Goal: Information Seeking & Learning: Learn about a topic

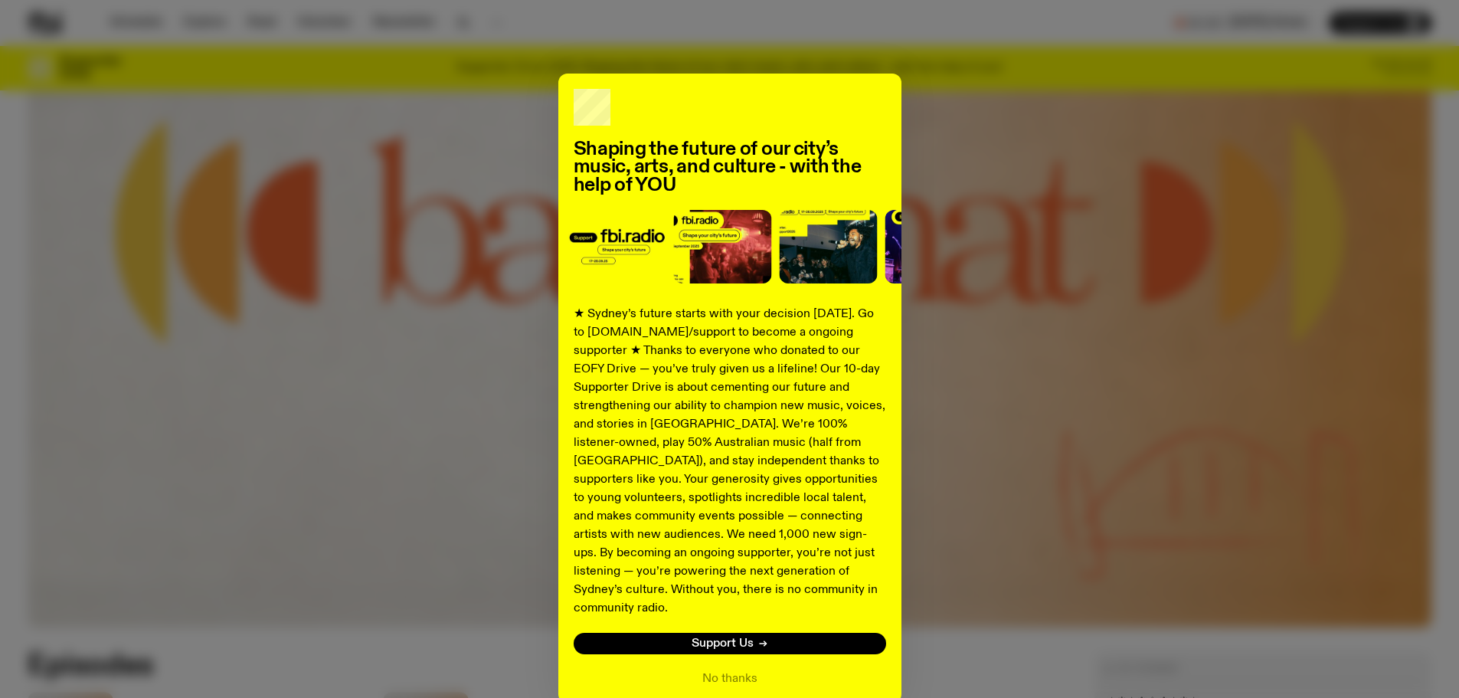
scroll to position [610, 0]
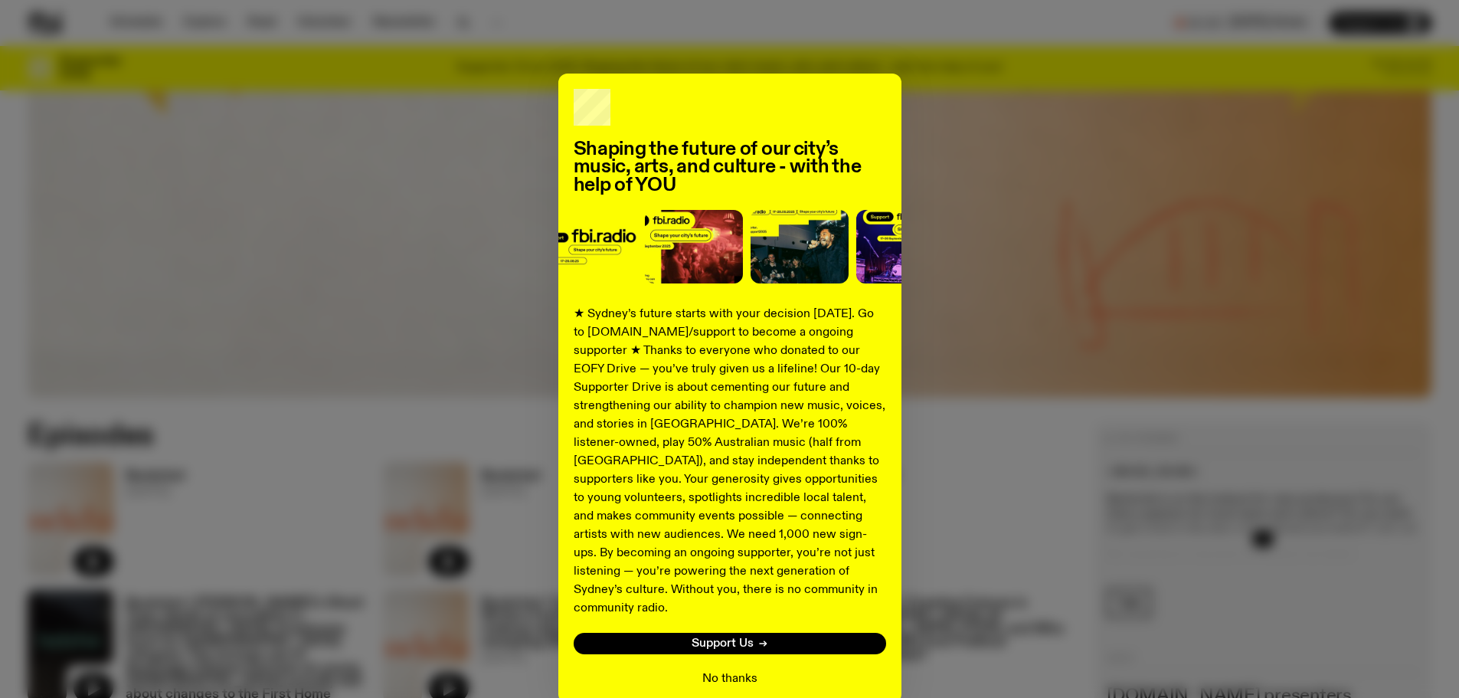
click at [731, 669] on button "No thanks" at bounding box center [729, 678] width 55 height 18
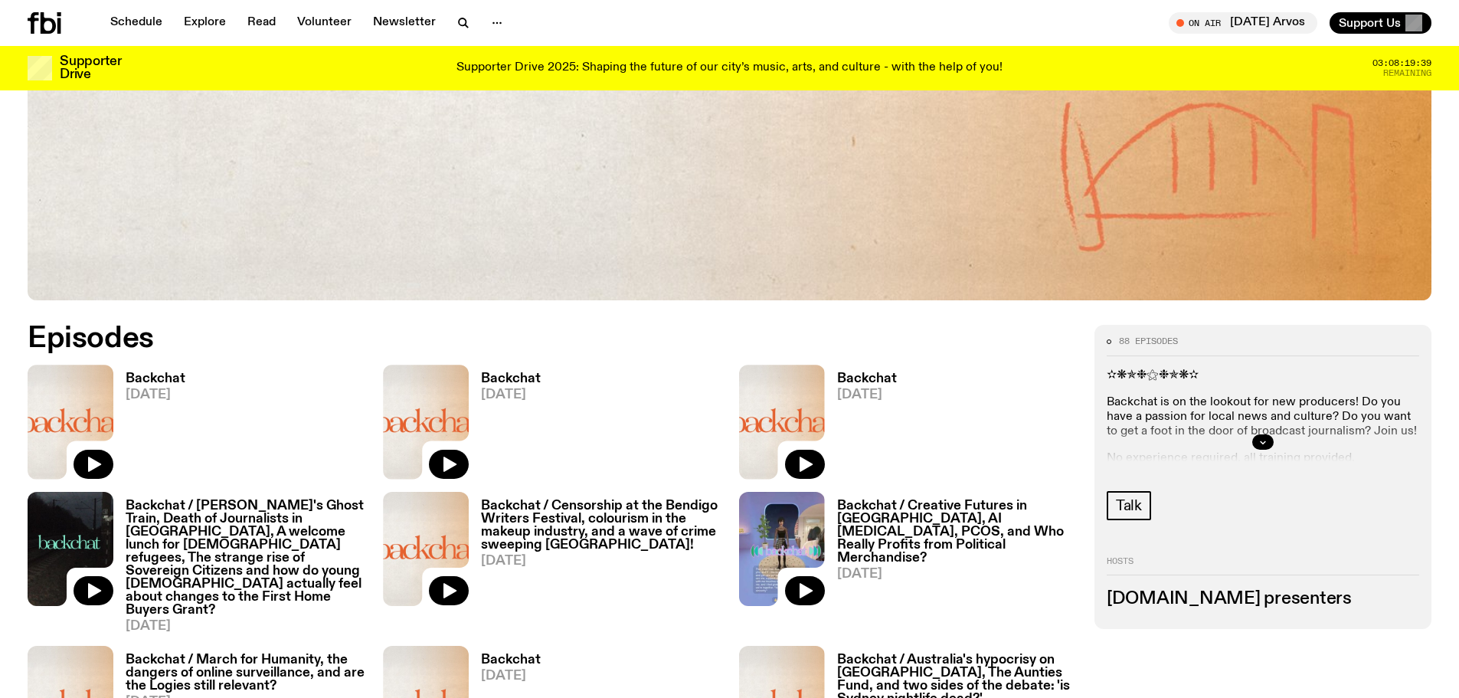
scroll to position [916, 0]
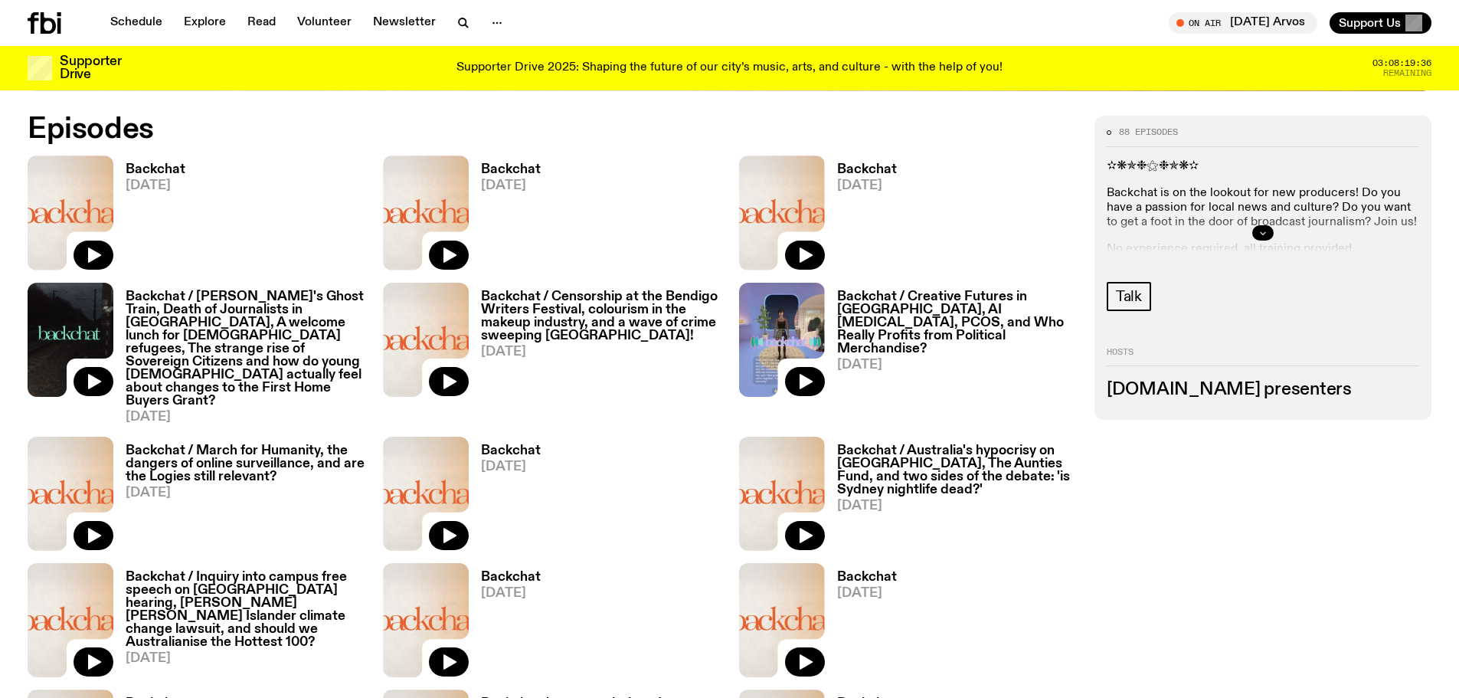
click at [1265, 237] on button "button" at bounding box center [1262, 232] width 21 height 15
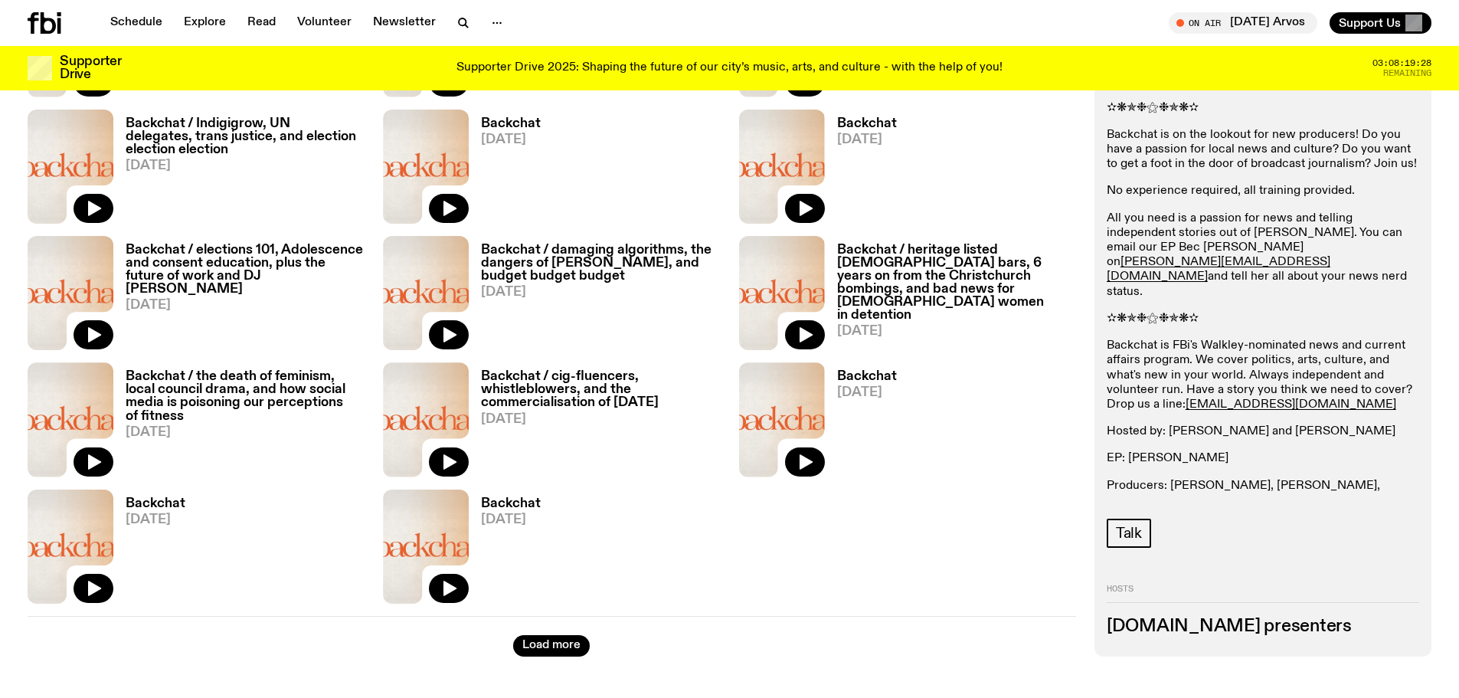
scroll to position [1912, 0]
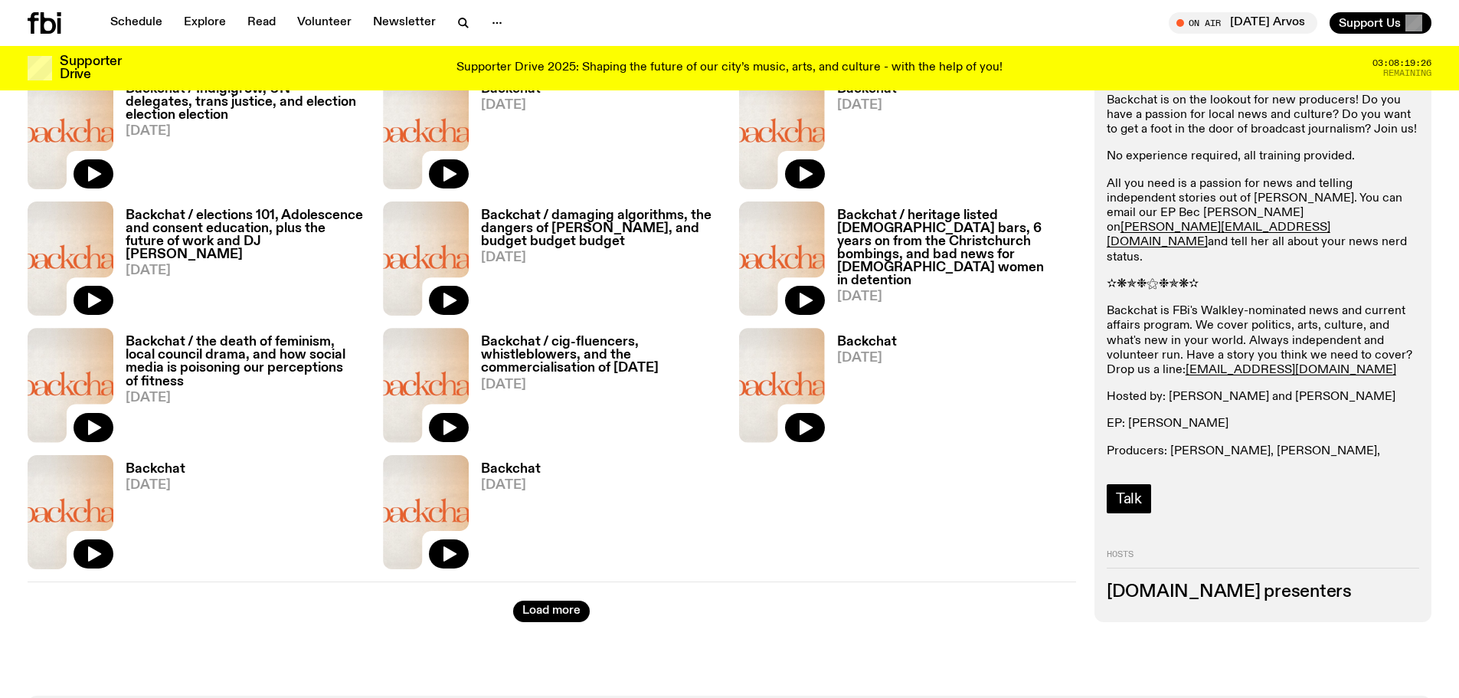
click at [1134, 490] on span "Talk" at bounding box center [1129, 498] width 26 height 17
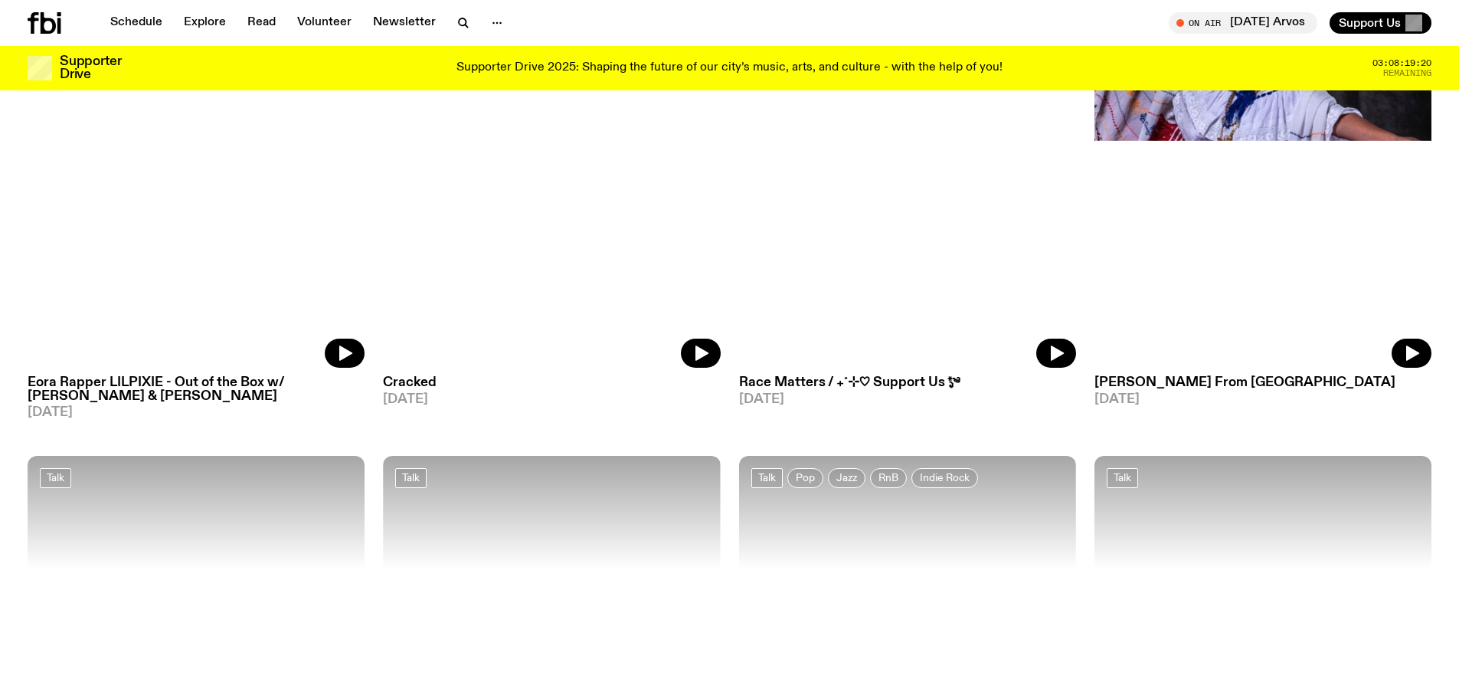
scroll to position [990, 0]
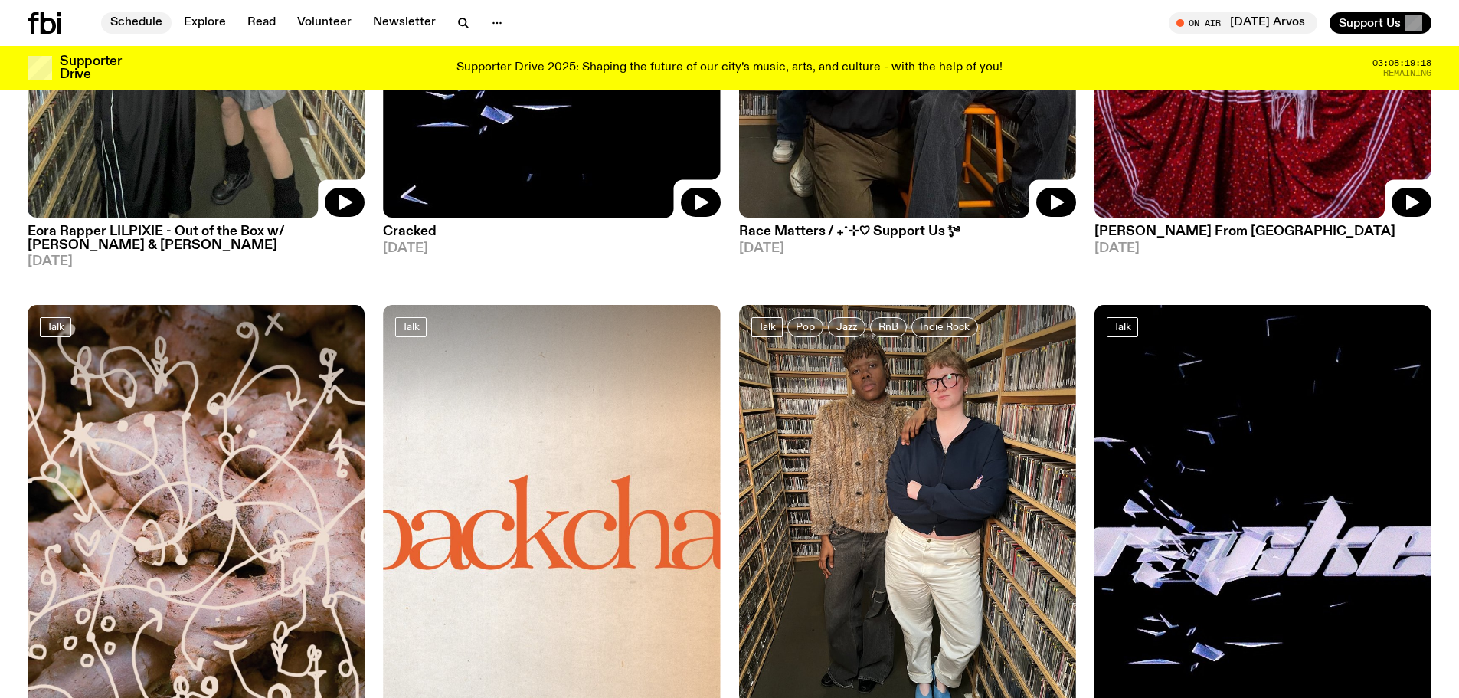
click at [143, 20] on link "Schedule" at bounding box center [136, 22] width 70 height 21
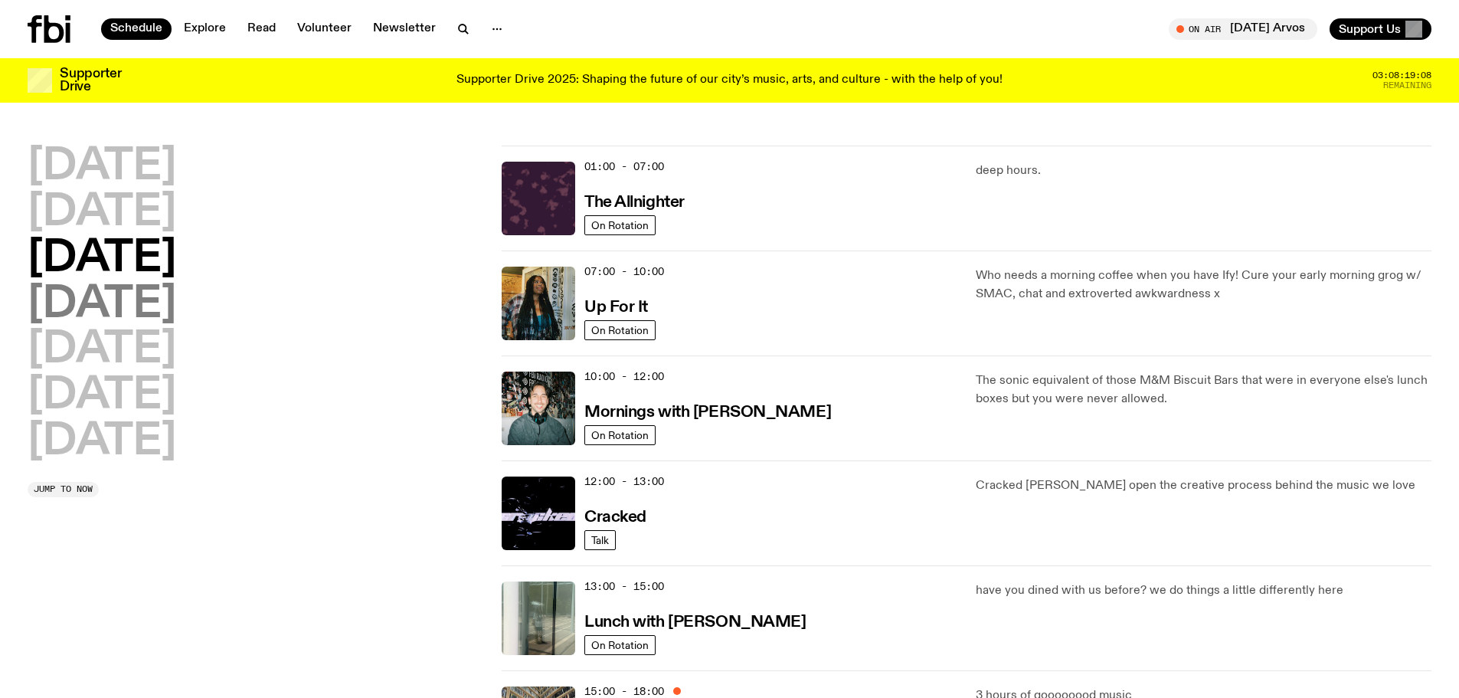
click at [147, 296] on h2 "[DATE]" at bounding box center [102, 304] width 149 height 43
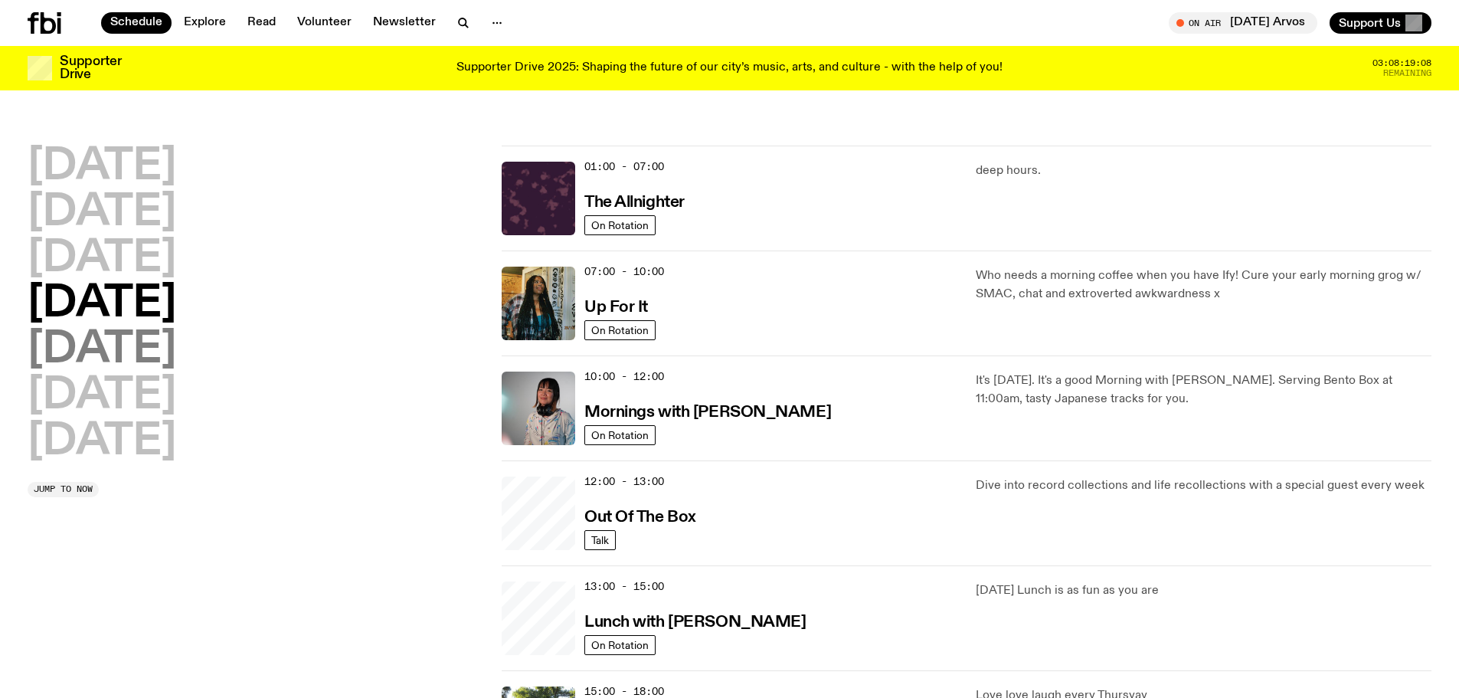
scroll to position [43, 0]
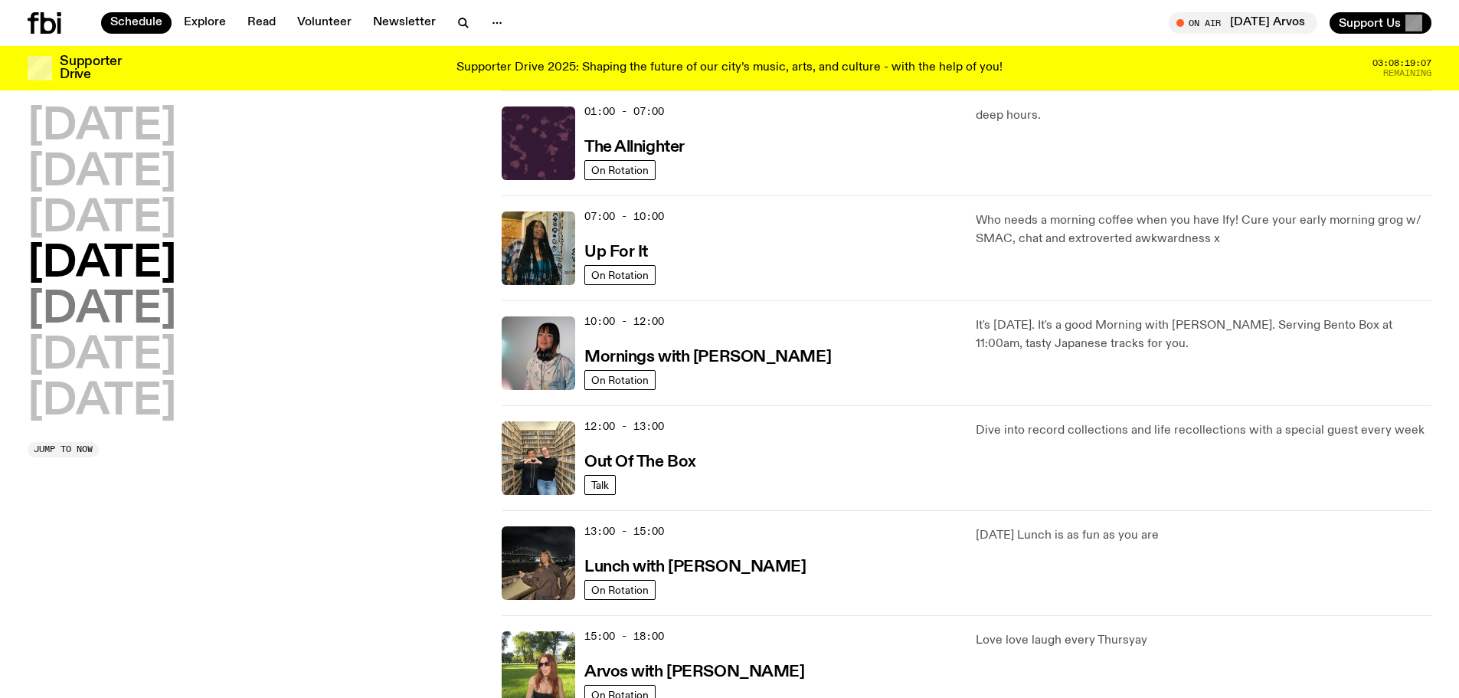
click at [127, 315] on h2 "[DATE]" at bounding box center [102, 310] width 149 height 43
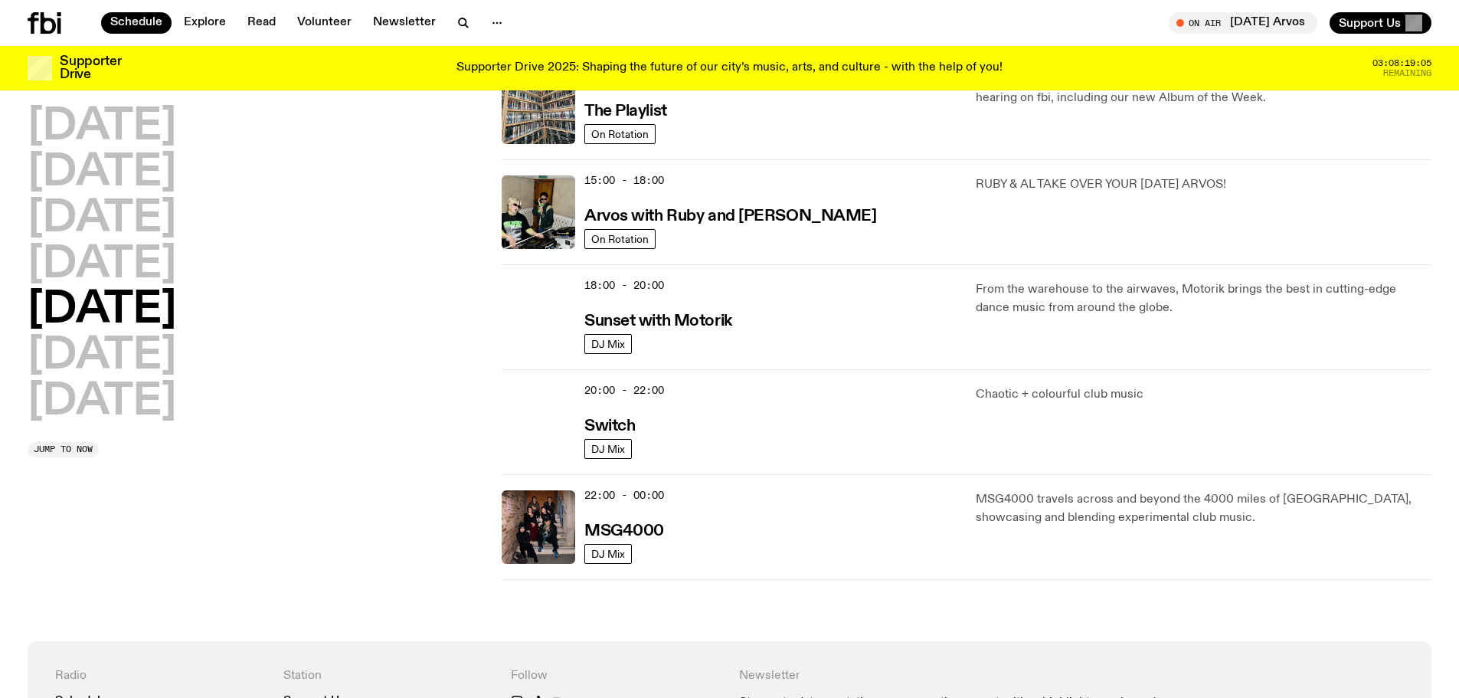
scroll to position [502, 0]
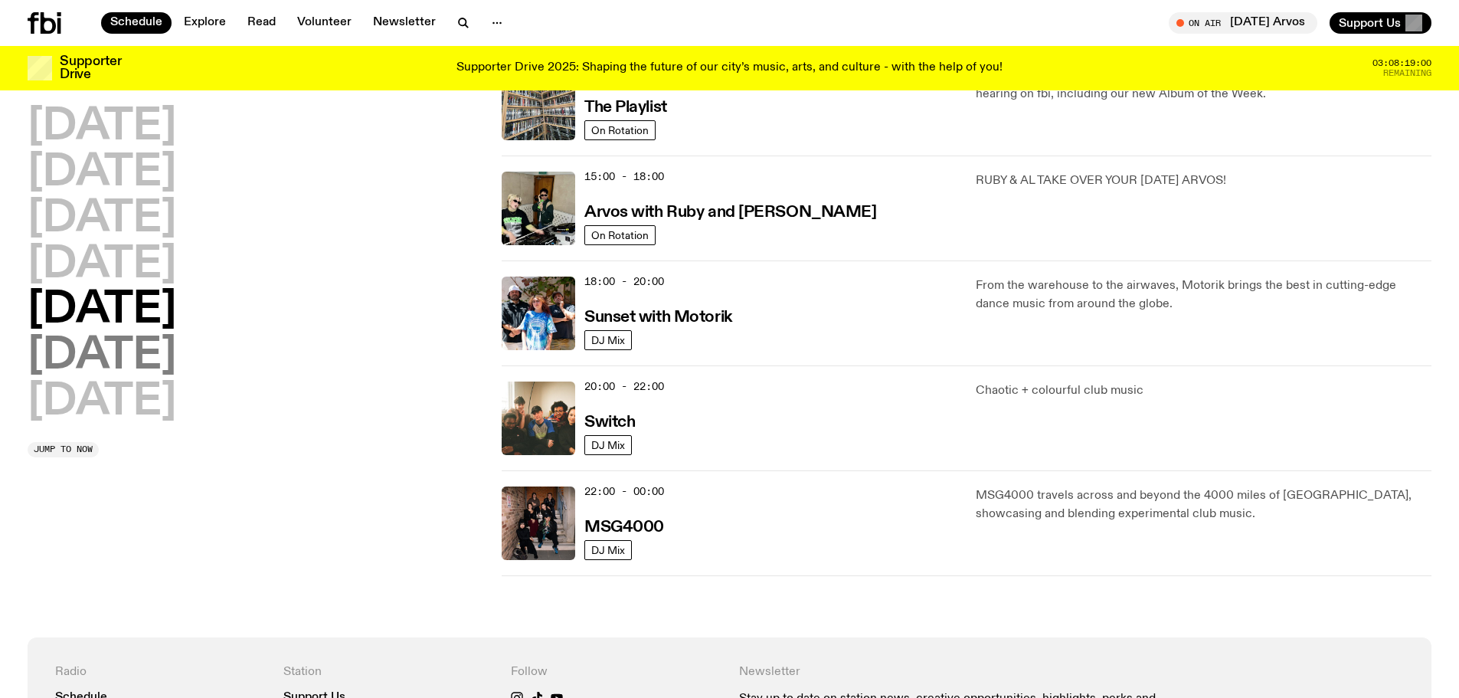
click at [127, 360] on h2 "[DATE]" at bounding box center [102, 356] width 149 height 43
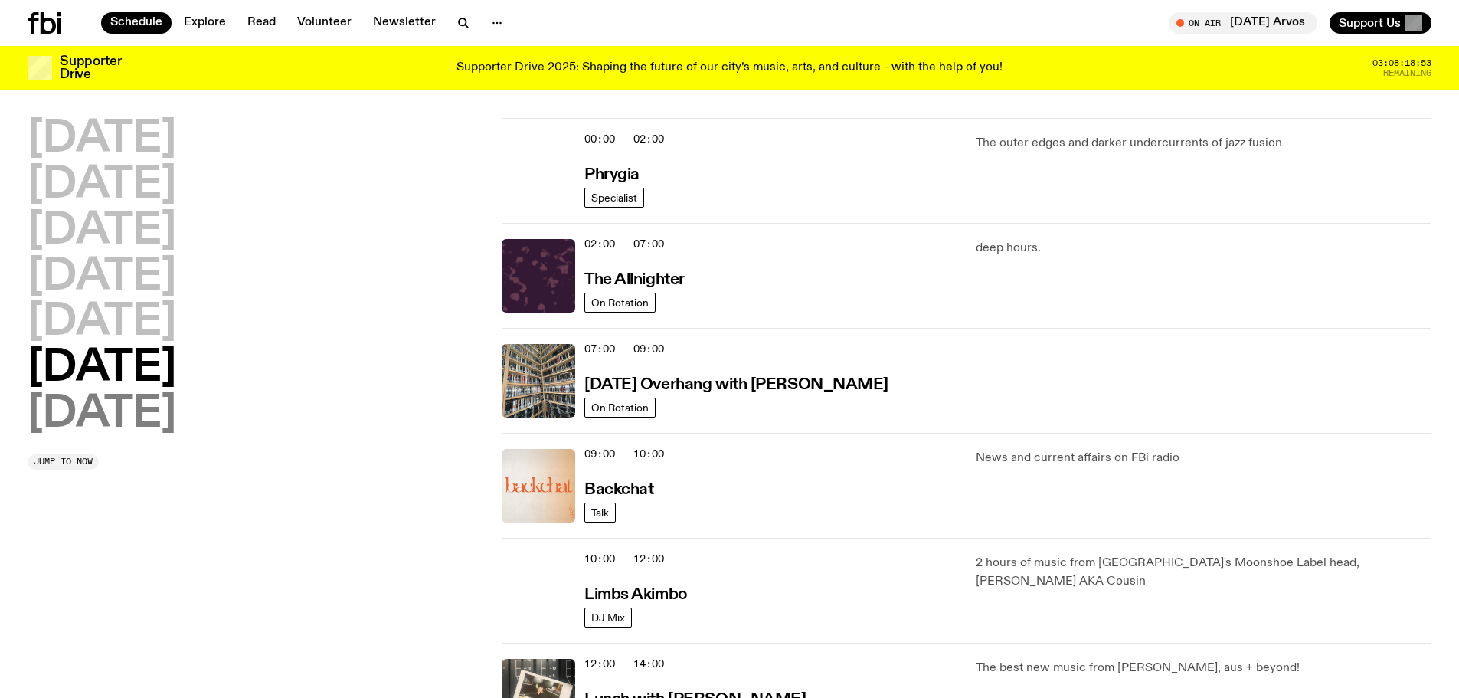
scroll to position [0, 0]
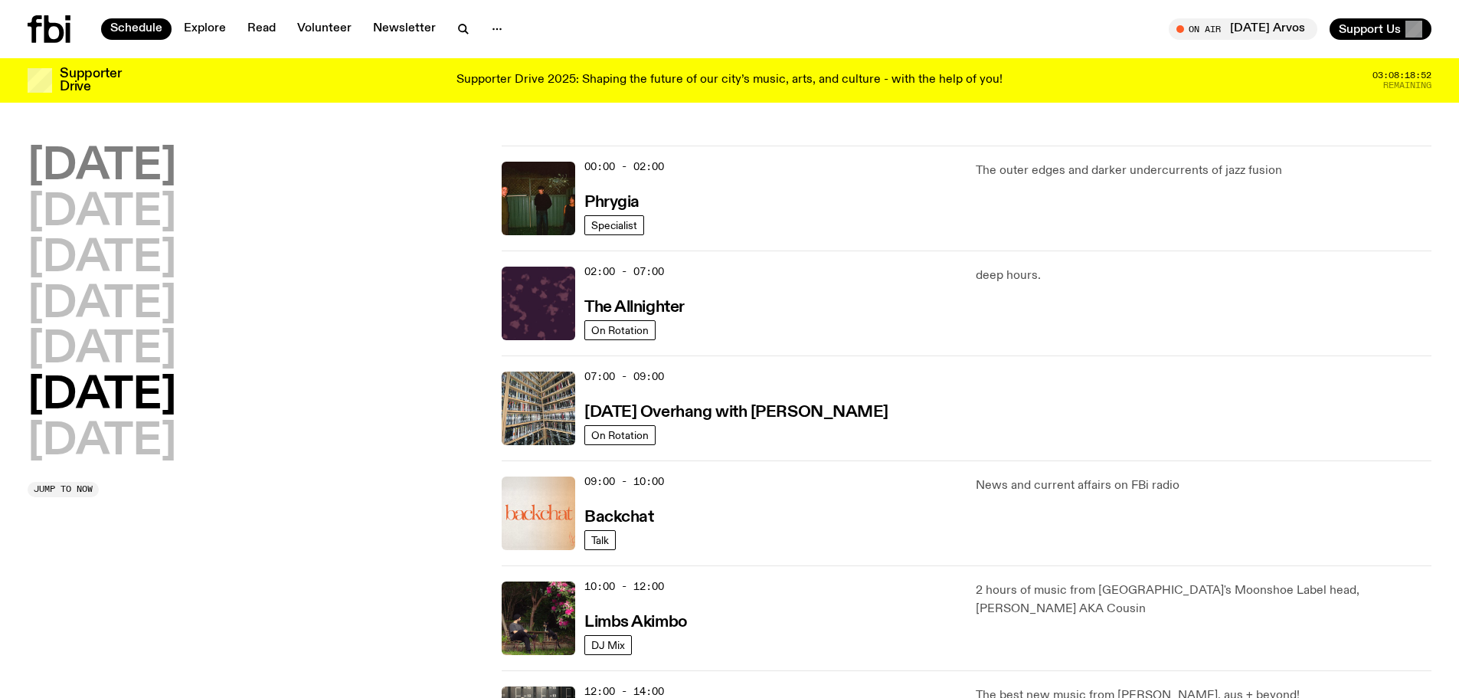
click at [106, 159] on h2 "[DATE]" at bounding box center [102, 167] width 149 height 43
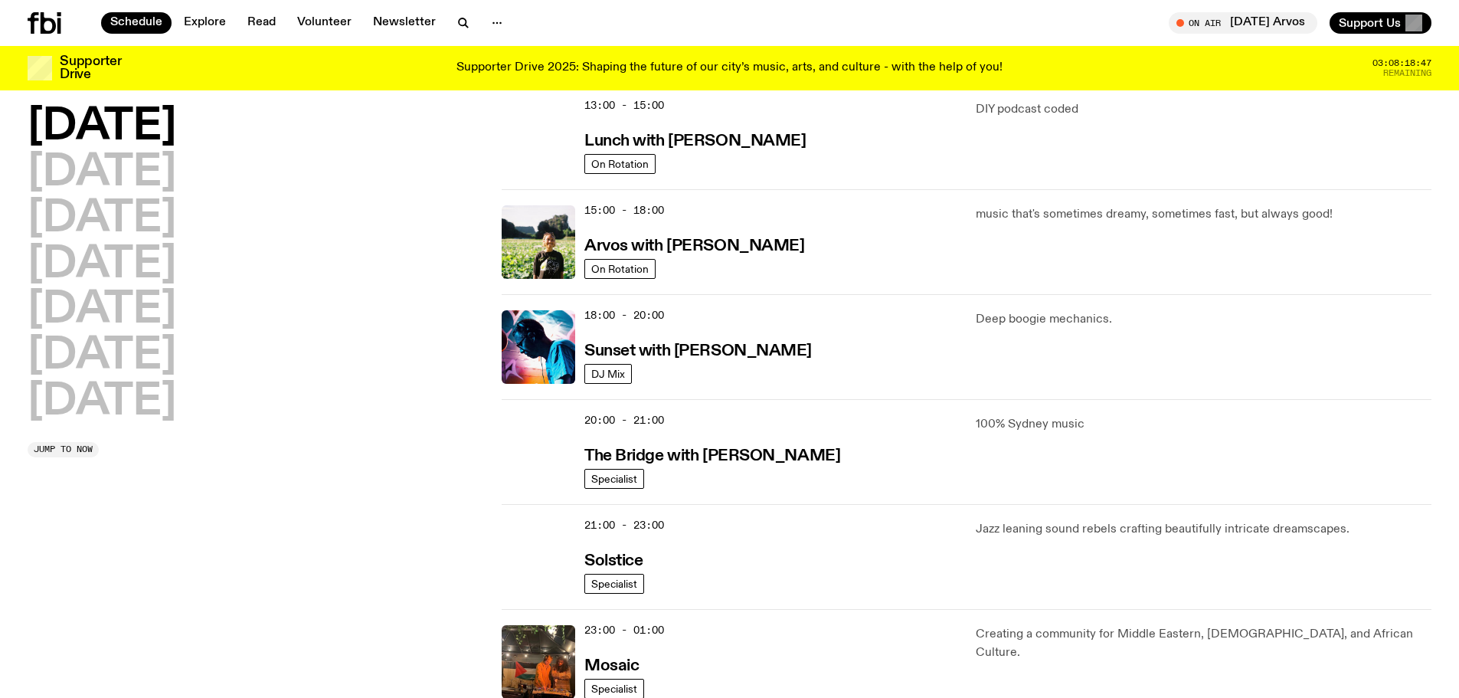
scroll to position [656, 0]
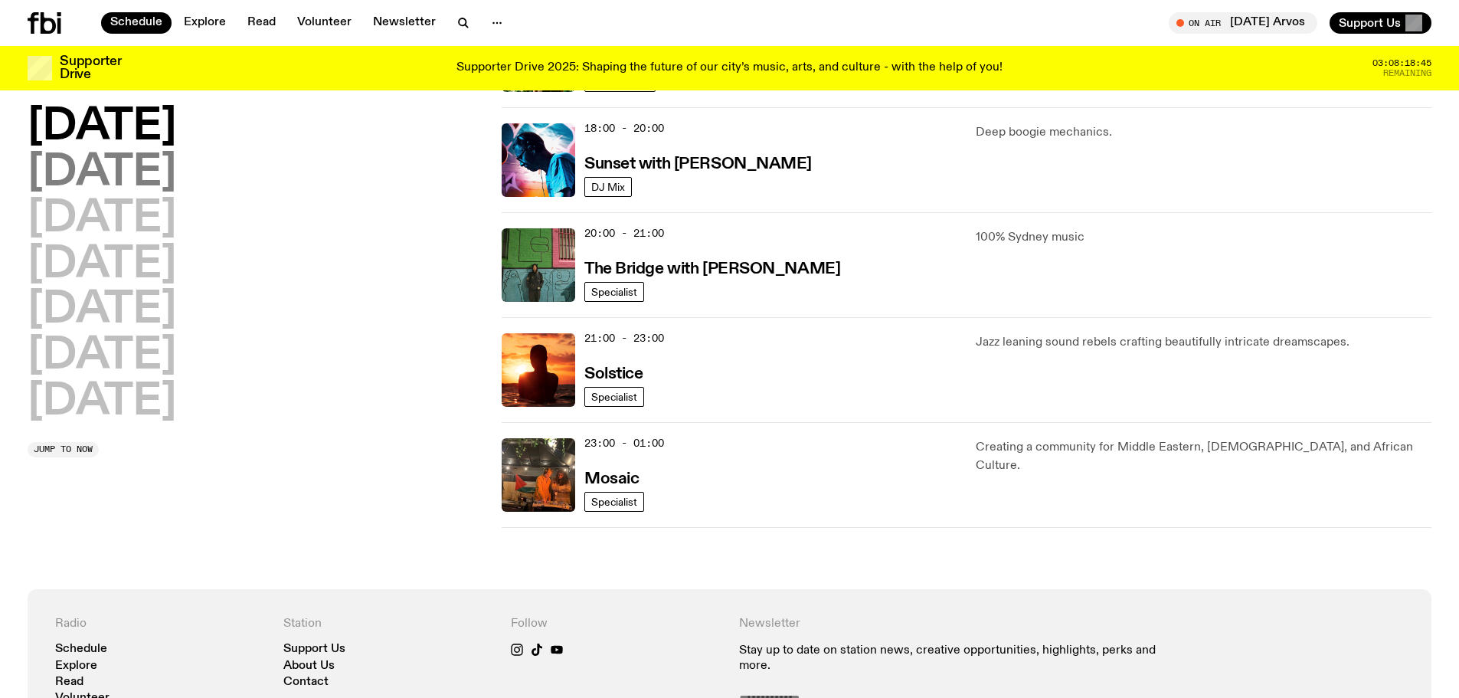
click at [129, 168] on h2 "[DATE]" at bounding box center [102, 173] width 149 height 43
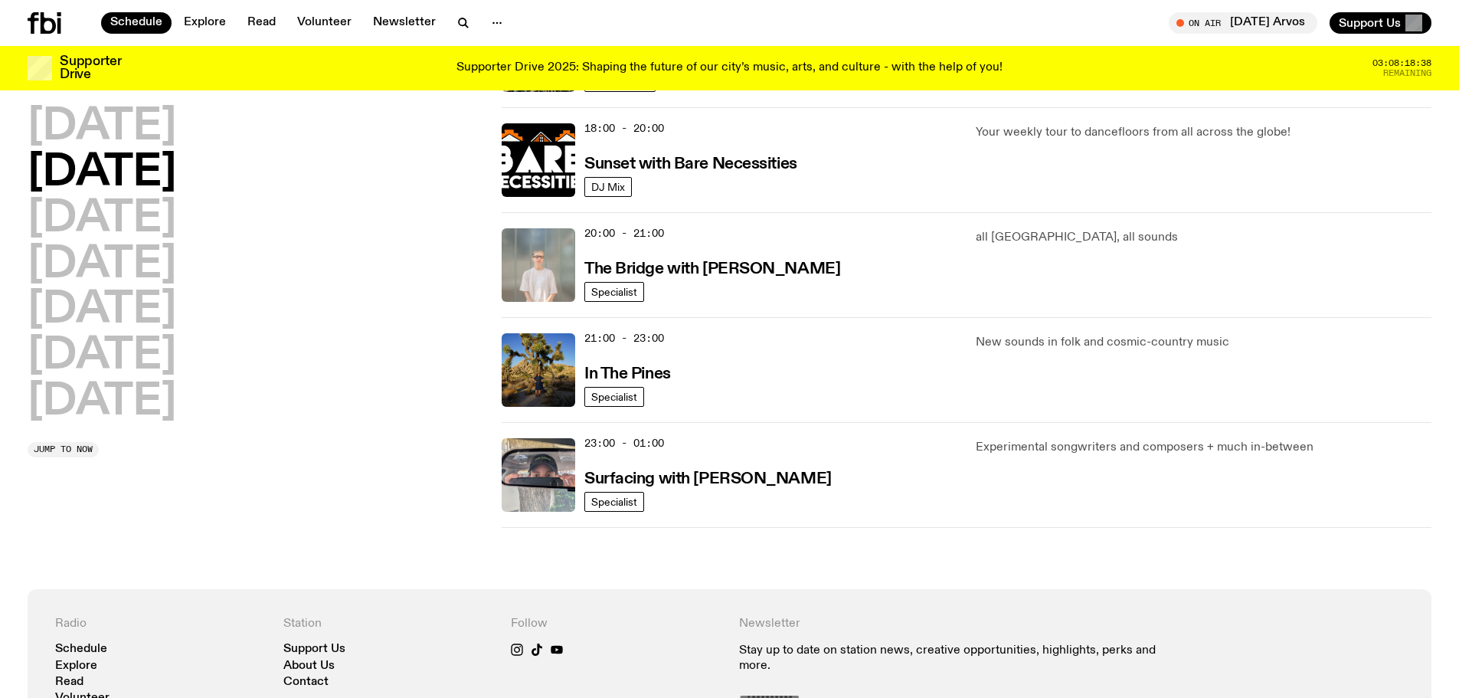
drag, startPoint x: 419, startPoint y: 279, endPoint x: 380, endPoint y: 224, distance: 67.6
click at [378, 224] on div "[DATE] [DATE] [DATE] [DATE] [DATE] [DATE] [DATE]" at bounding box center [256, 265] width 456 height 318
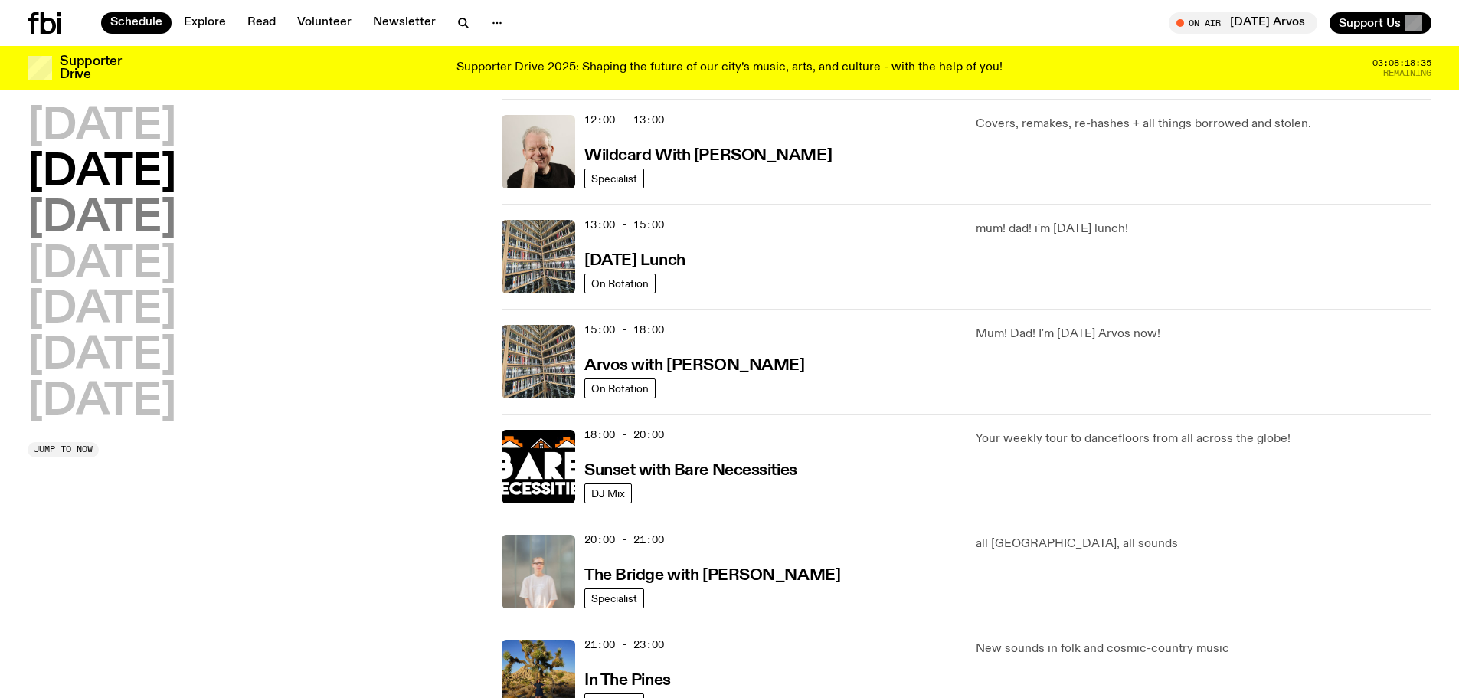
click at [155, 228] on h2 "[DATE]" at bounding box center [102, 219] width 149 height 43
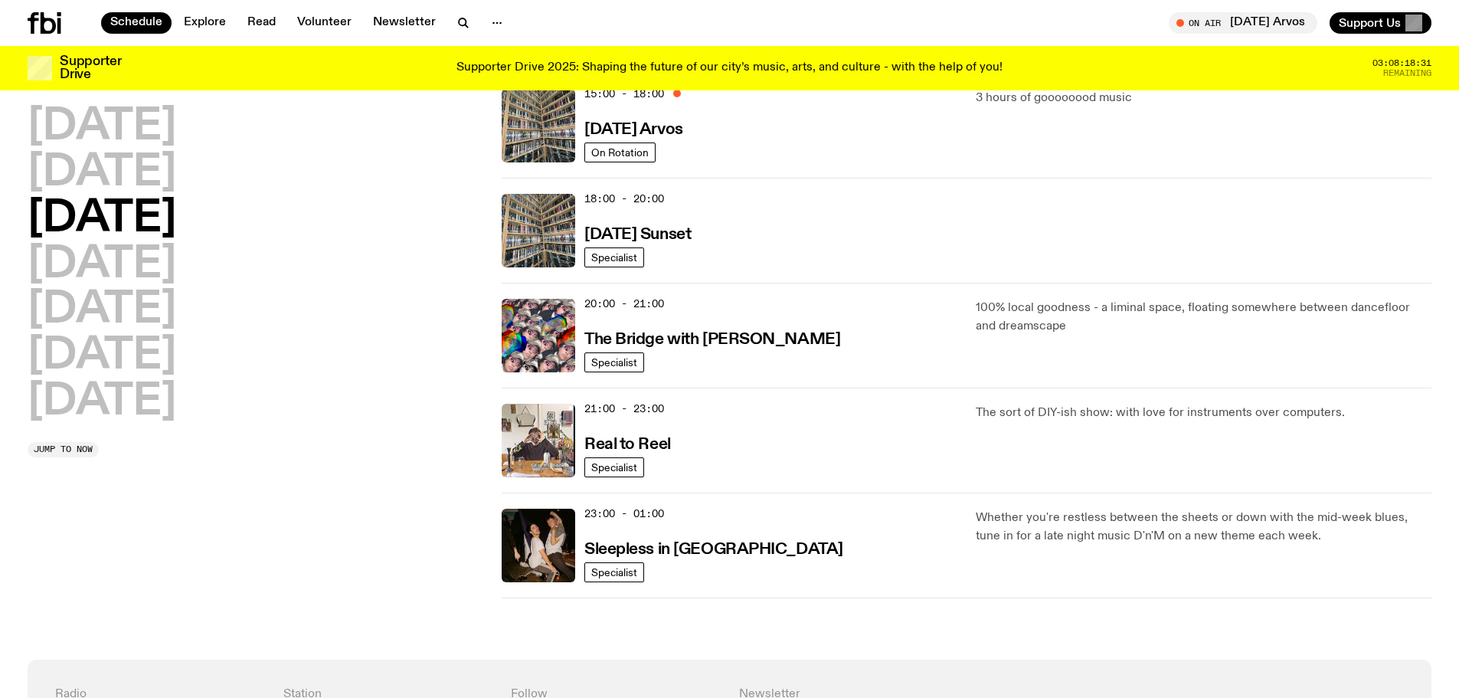
scroll to position [607, 0]
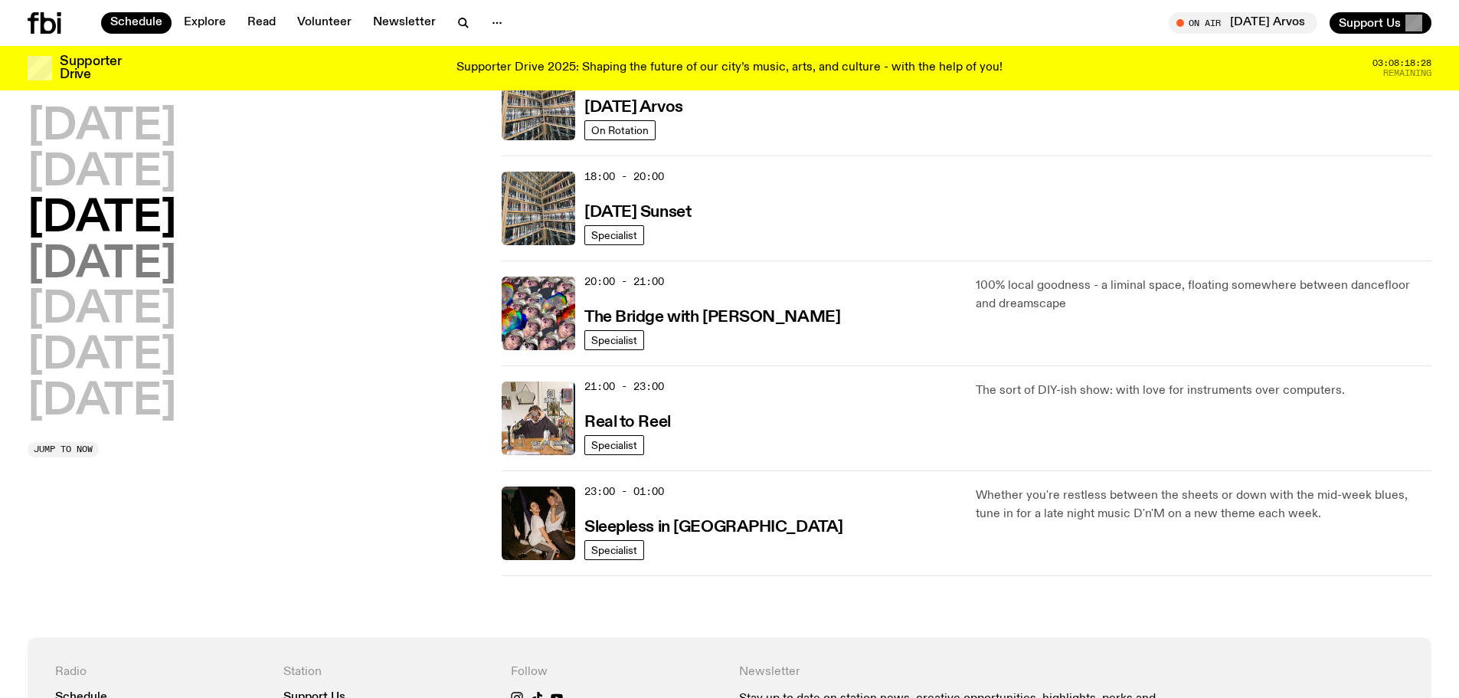
click at [90, 260] on h2 "[DATE]" at bounding box center [102, 265] width 149 height 43
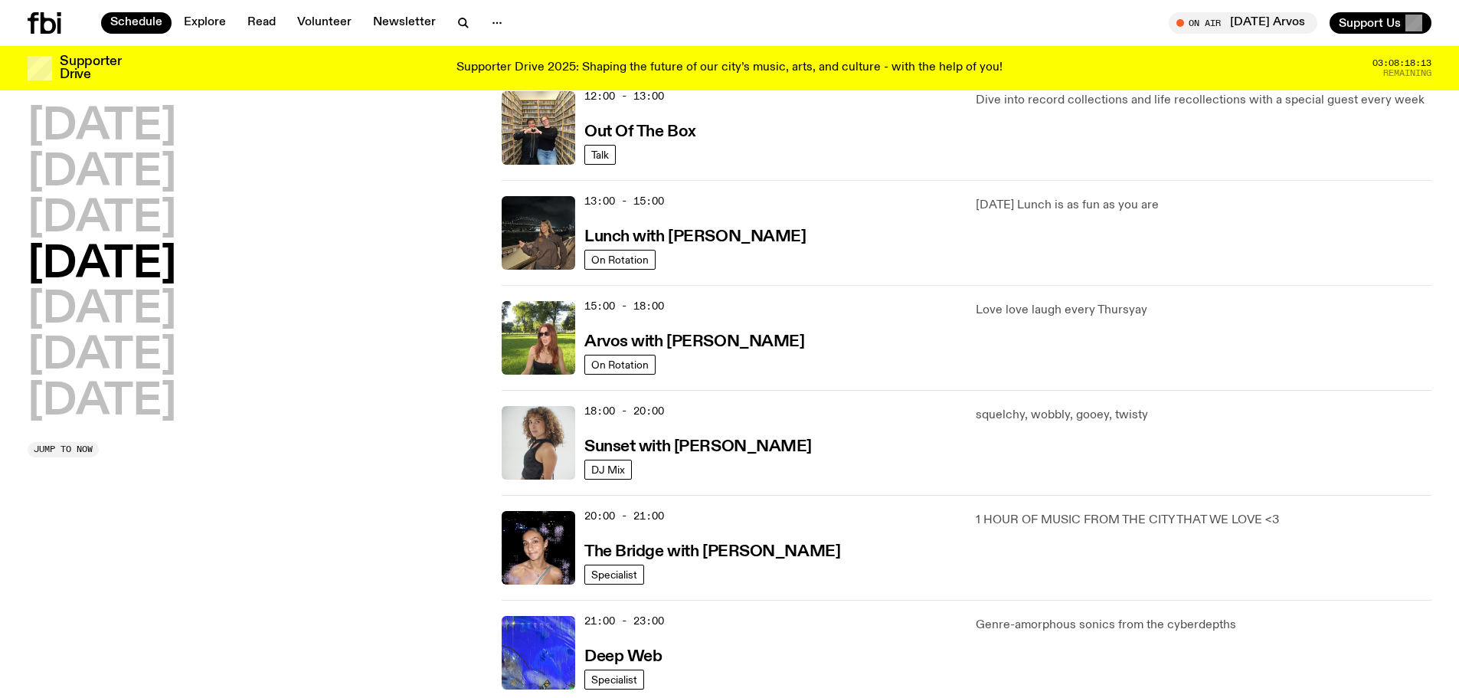
scroll to position [0, 0]
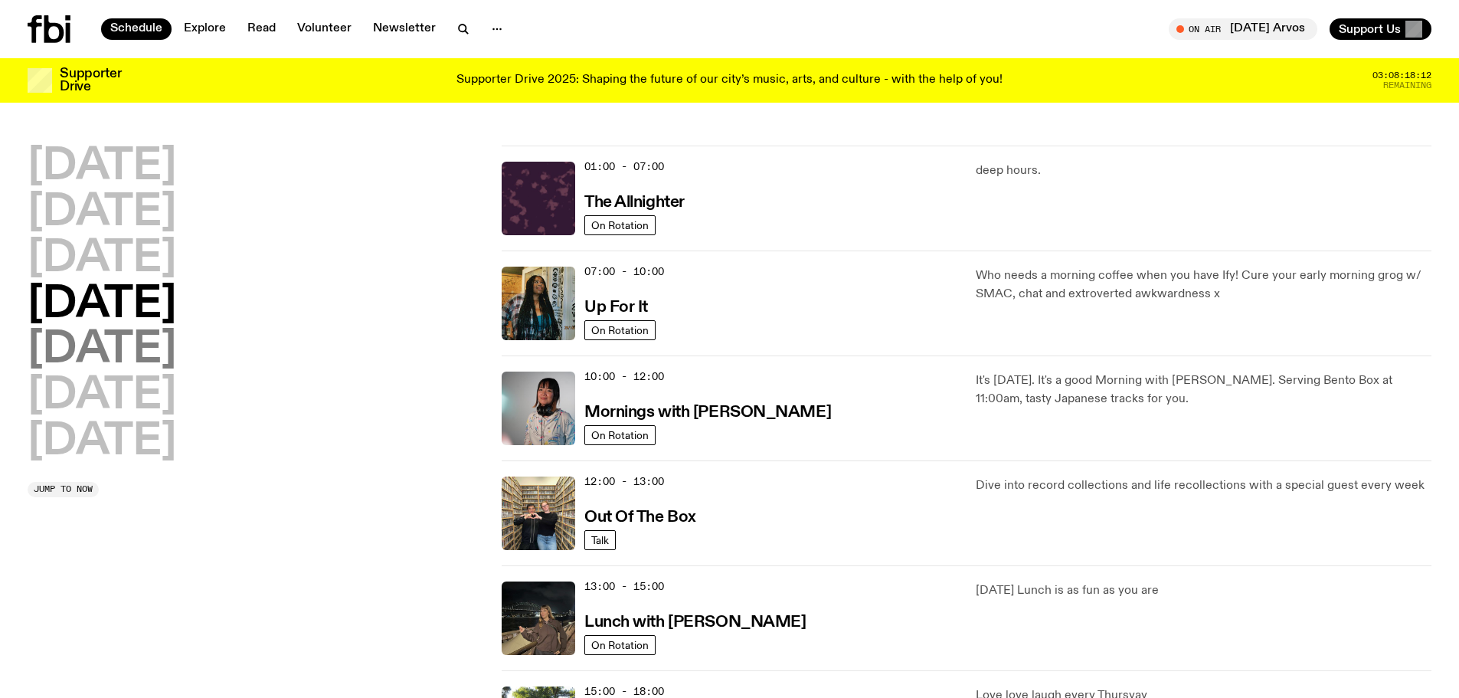
click at [82, 355] on h2 "[DATE]" at bounding box center [102, 350] width 149 height 43
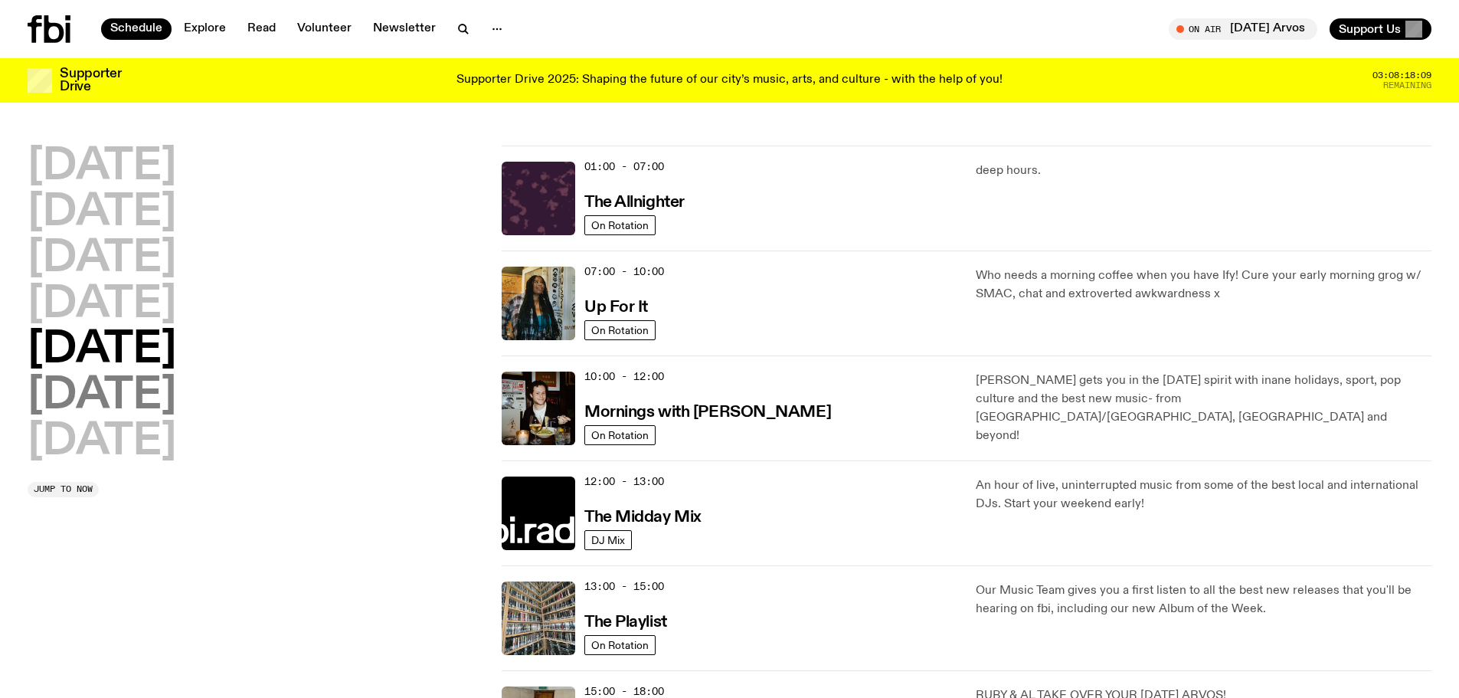
click at [123, 388] on h2 "[DATE]" at bounding box center [102, 396] width 149 height 43
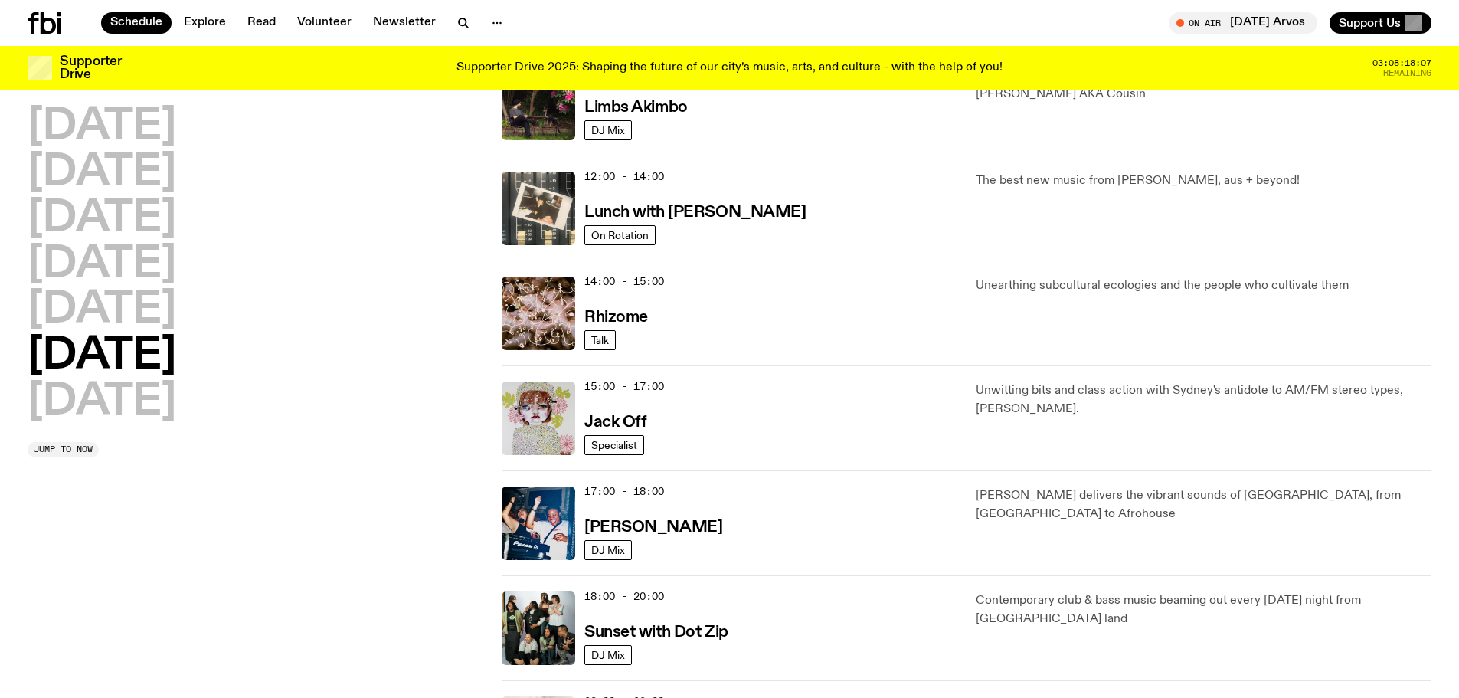
scroll to position [809, 0]
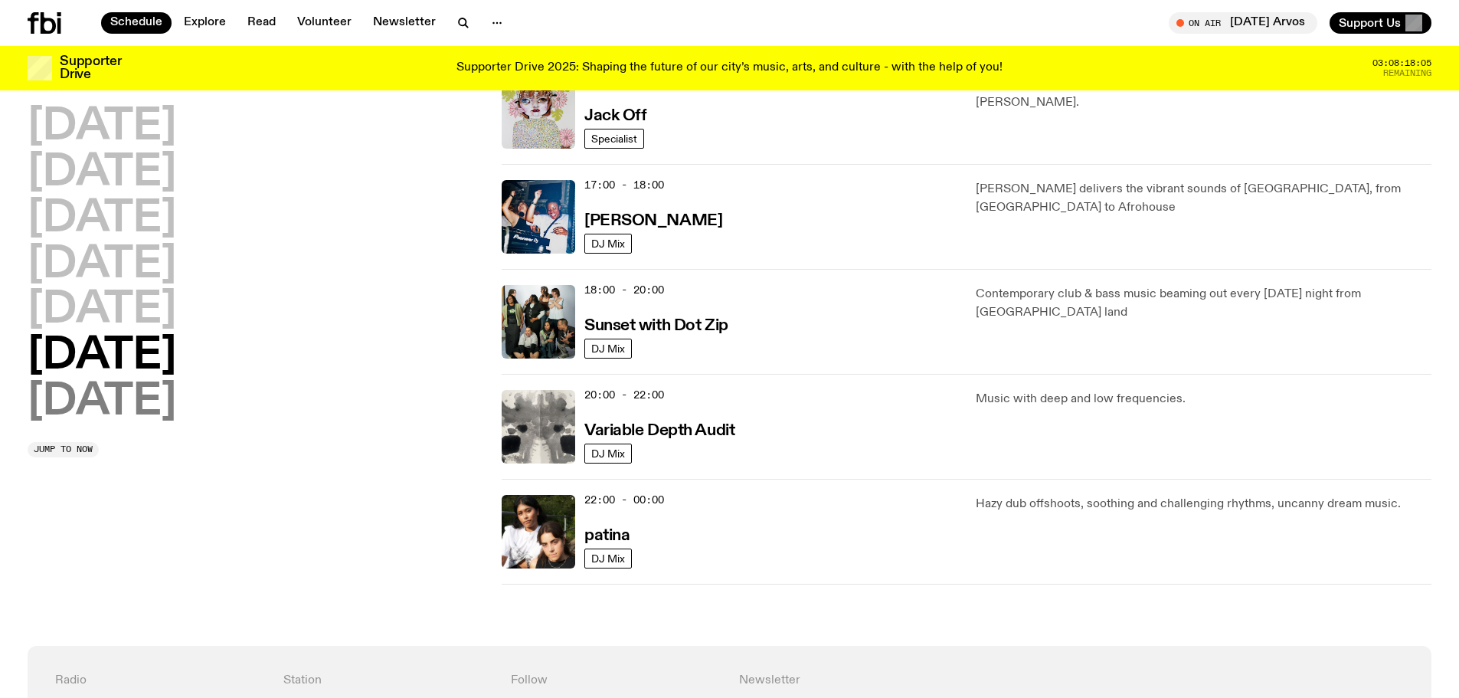
click at [98, 410] on h2 "[DATE]" at bounding box center [102, 402] width 149 height 43
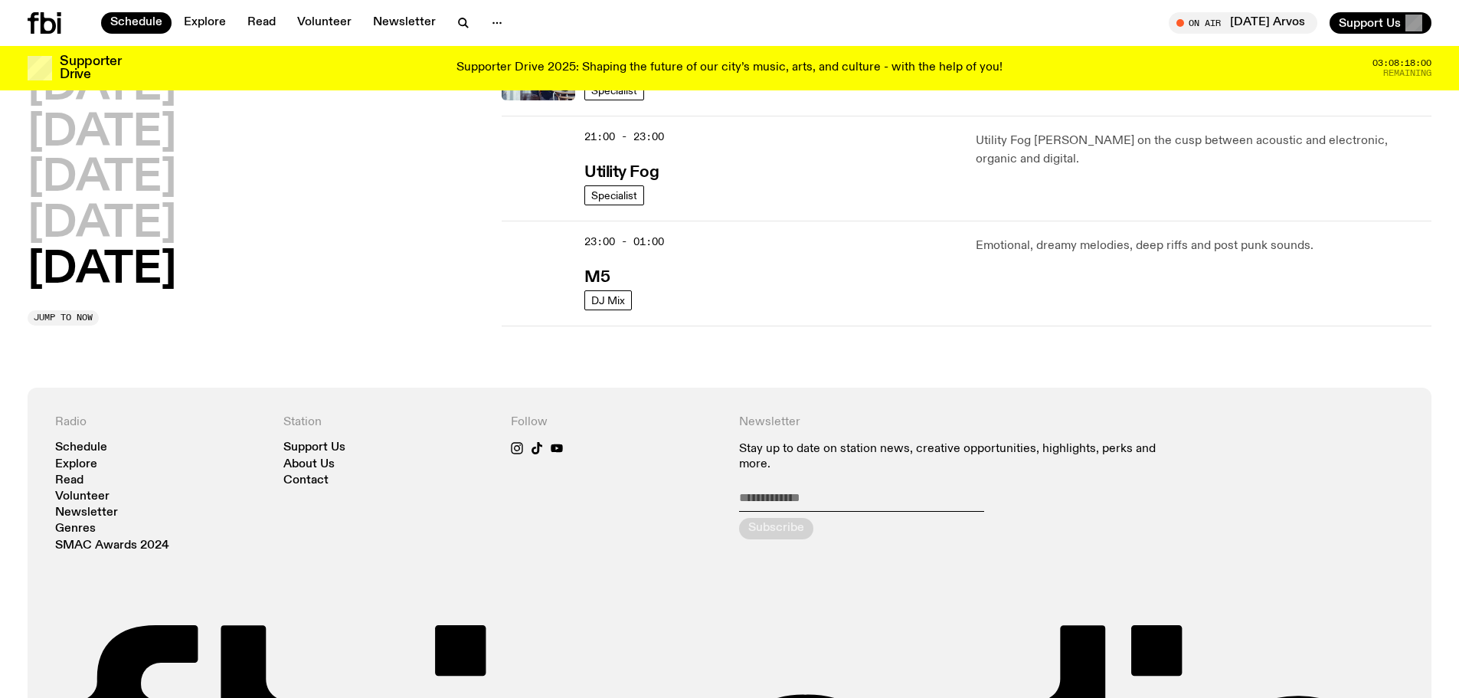
scroll to position [944, 0]
